Goal: Information Seeking & Learning: Learn about a topic

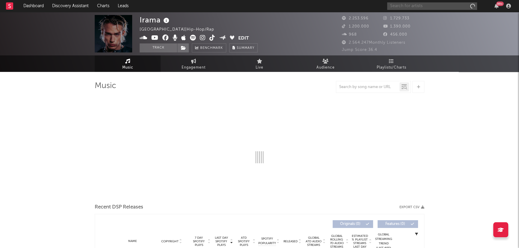
click at [421, 6] on input "text" at bounding box center [432, 5] width 90 height 7
type input "charli"
select select "6m"
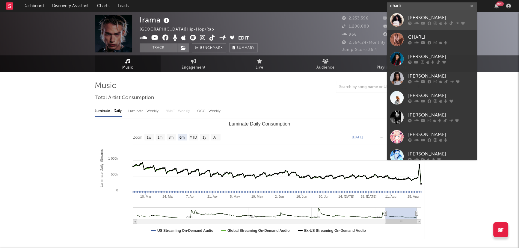
type input "charli"
click at [416, 17] on div "[PERSON_NAME]" at bounding box center [441, 17] width 66 height 7
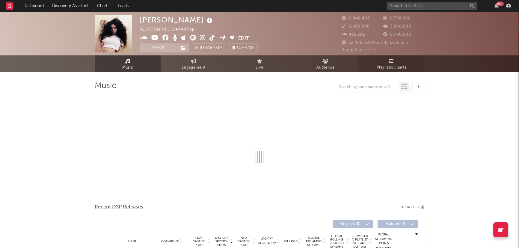
click at [399, 64] on span "Playlists/Charts" at bounding box center [392, 67] width 30 height 7
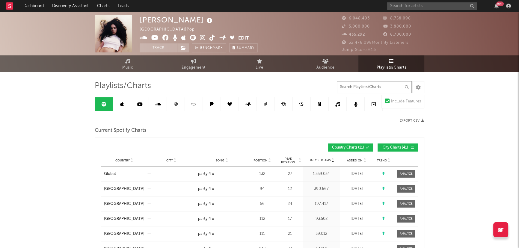
click at [358, 87] on input "text" at bounding box center [374, 87] width 75 height 12
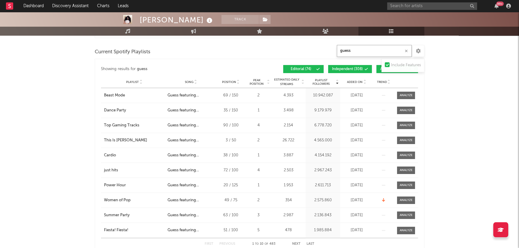
scroll to position [163, 0]
type input "guess"
click at [360, 70] on span "Independent ( 308 )" at bounding box center [347, 69] width 31 height 4
click at [380, 66] on button "Algorithmic ( 101 )" at bounding box center [397, 69] width 42 height 8
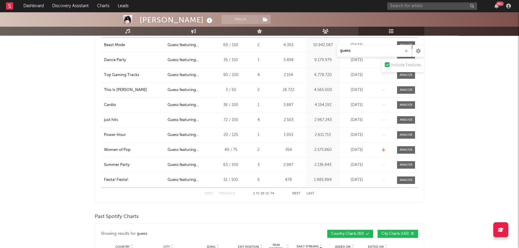
scroll to position [218, 0]
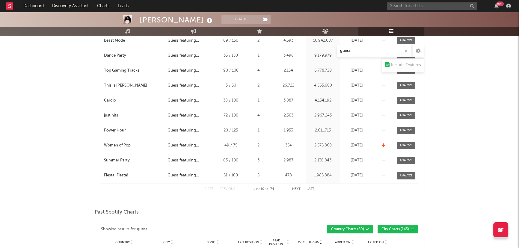
click at [295, 189] on button "Next" at bounding box center [296, 189] width 8 height 3
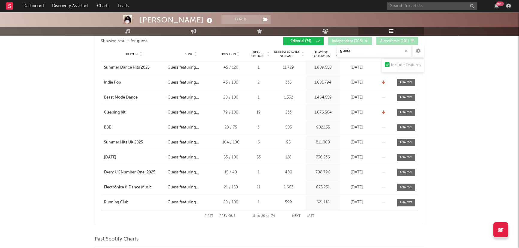
scroll to position [191, 0]
click at [296, 216] on button "Next" at bounding box center [296, 216] width 8 height 3
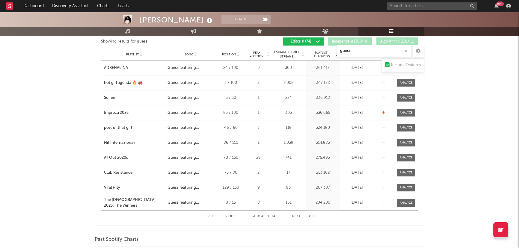
click at [296, 216] on button "Next" at bounding box center [296, 216] width 8 height 3
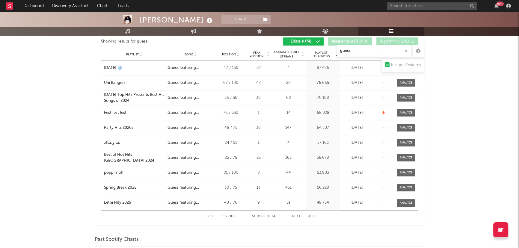
click at [296, 216] on button "Next" at bounding box center [296, 216] width 8 height 3
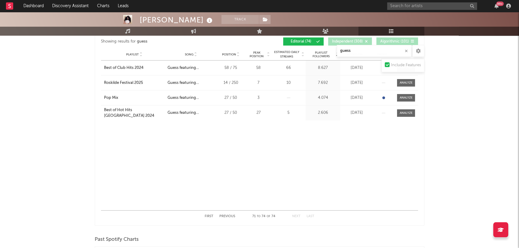
click at [210, 216] on button "First" at bounding box center [209, 216] width 9 height 3
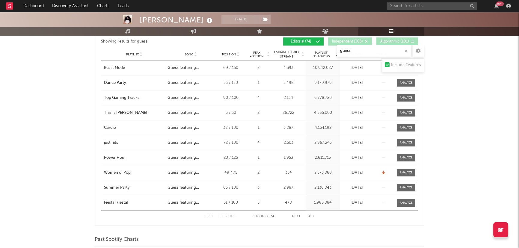
click at [299, 216] on button "Next" at bounding box center [296, 216] width 8 height 3
click at [223, 215] on button "Previous" at bounding box center [227, 216] width 16 height 3
click at [298, 213] on div "First Previous 21 to 30 of 74 Next Last" at bounding box center [260, 217] width 110 height 12
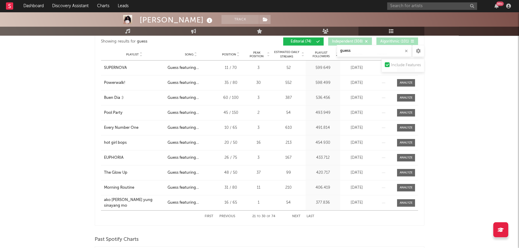
click at [296, 215] on button "Next" at bounding box center [296, 216] width 8 height 3
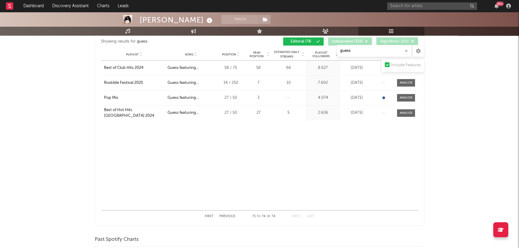
click at [204, 212] on div "First Previous 71 to 74 of 74 Next Last" at bounding box center [259, 216] width 317 height 12
click at [206, 217] on button "First" at bounding box center [209, 216] width 9 height 3
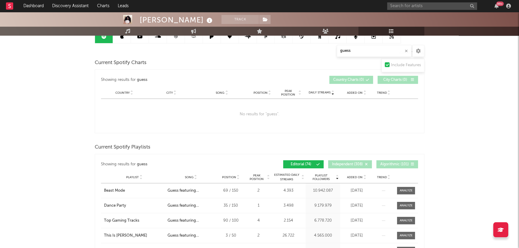
scroll to position [0, 0]
